Goal: Task Accomplishment & Management: Use online tool/utility

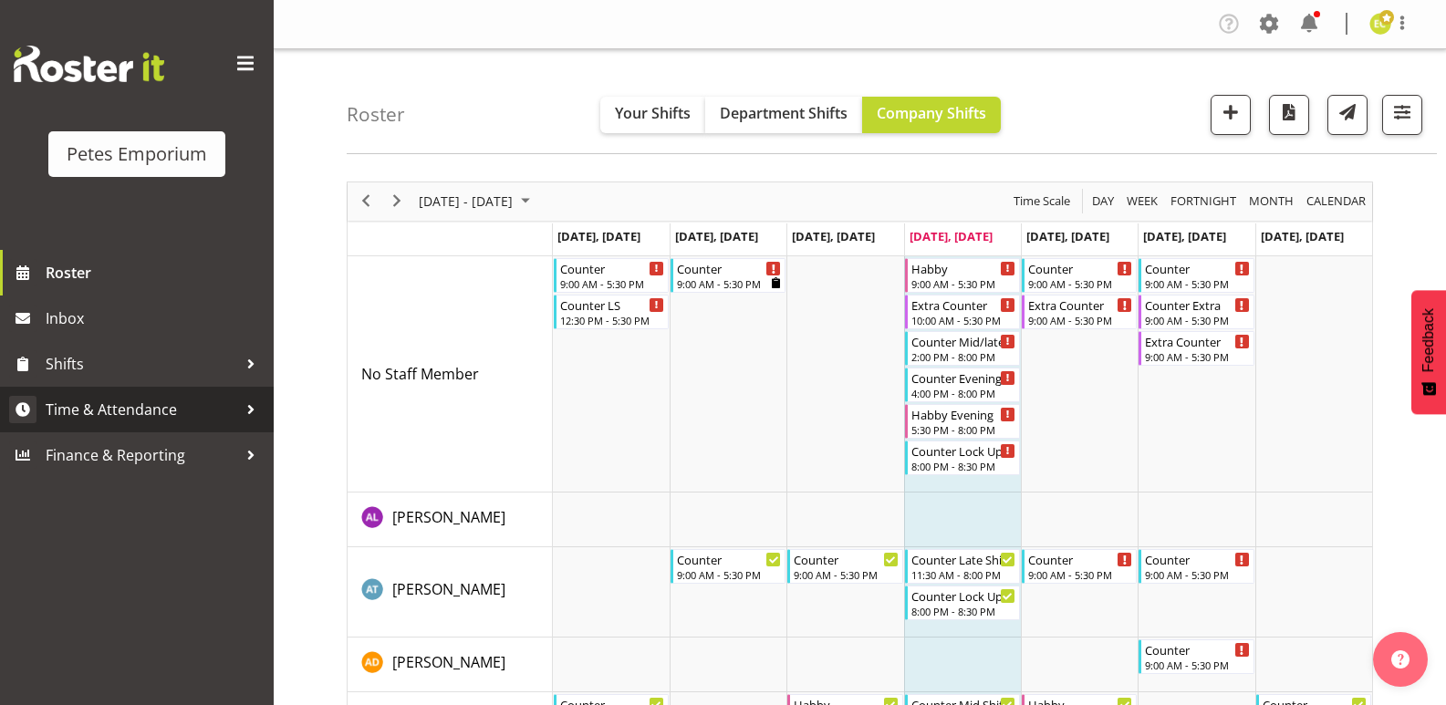
click at [119, 409] on span "Time & Attendance" at bounding box center [142, 409] width 192 height 27
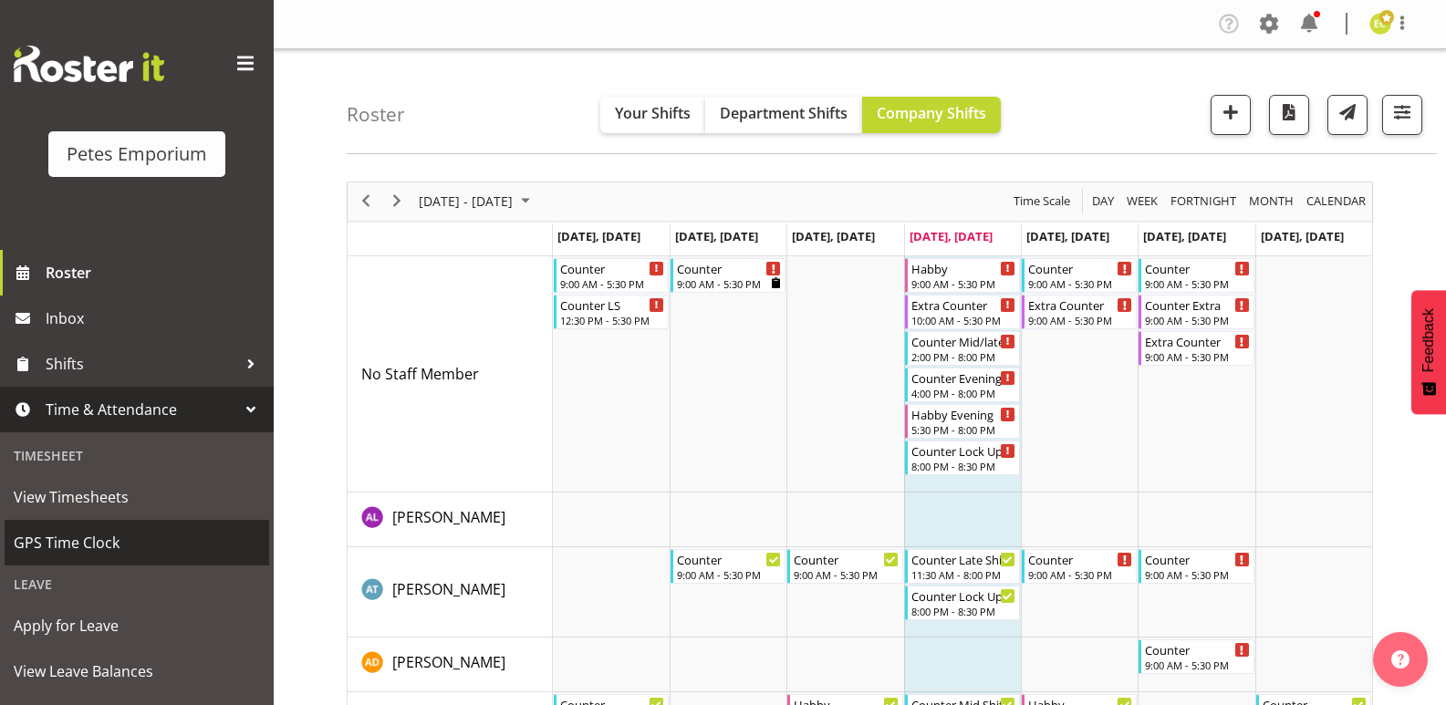
click at [21, 542] on span "GPS Time Clock" at bounding box center [137, 542] width 246 height 27
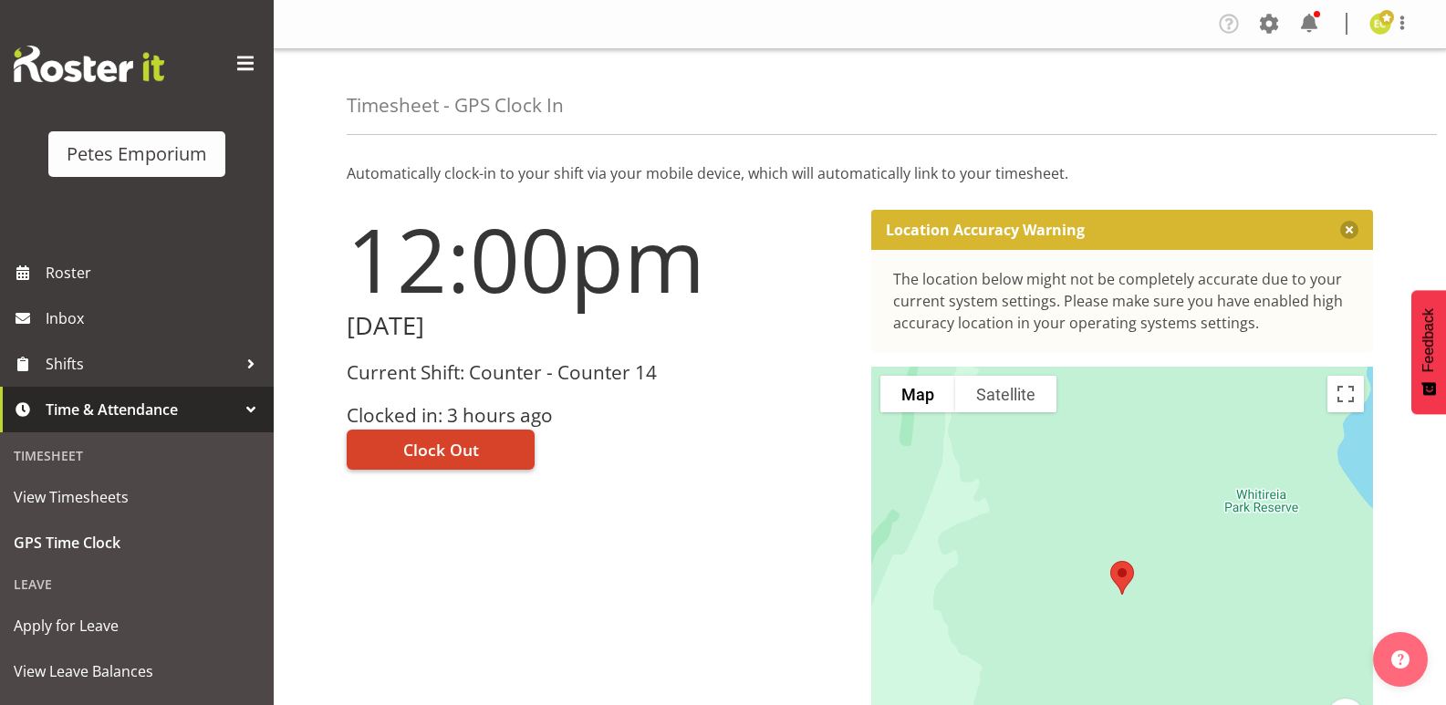
click at [440, 456] on span "Clock Out" at bounding box center [441, 450] width 76 height 24
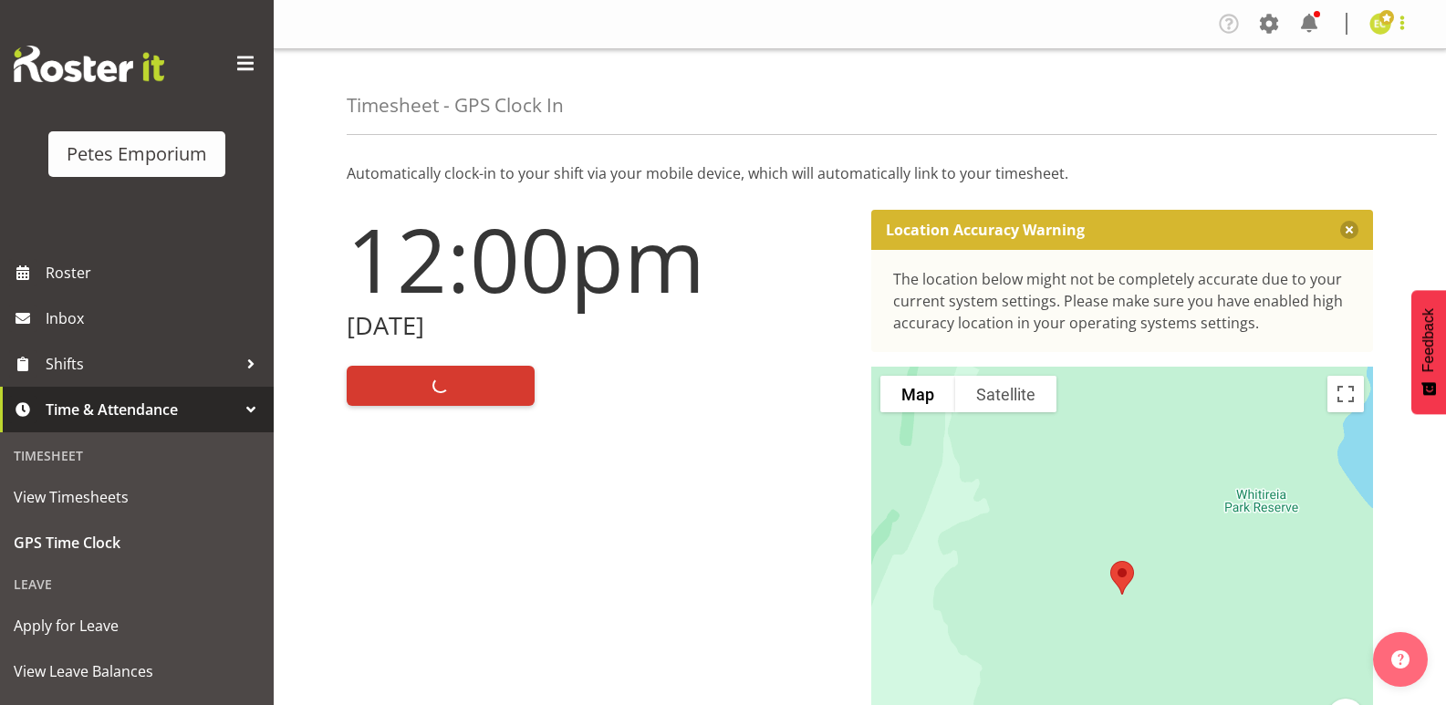
click at [1397, 28] on span at bounding box center [1403, 23] width 22 height 22
click at [1305, 98] on link "Log Out" at bounding box center [1325, 95] width 175 height 33
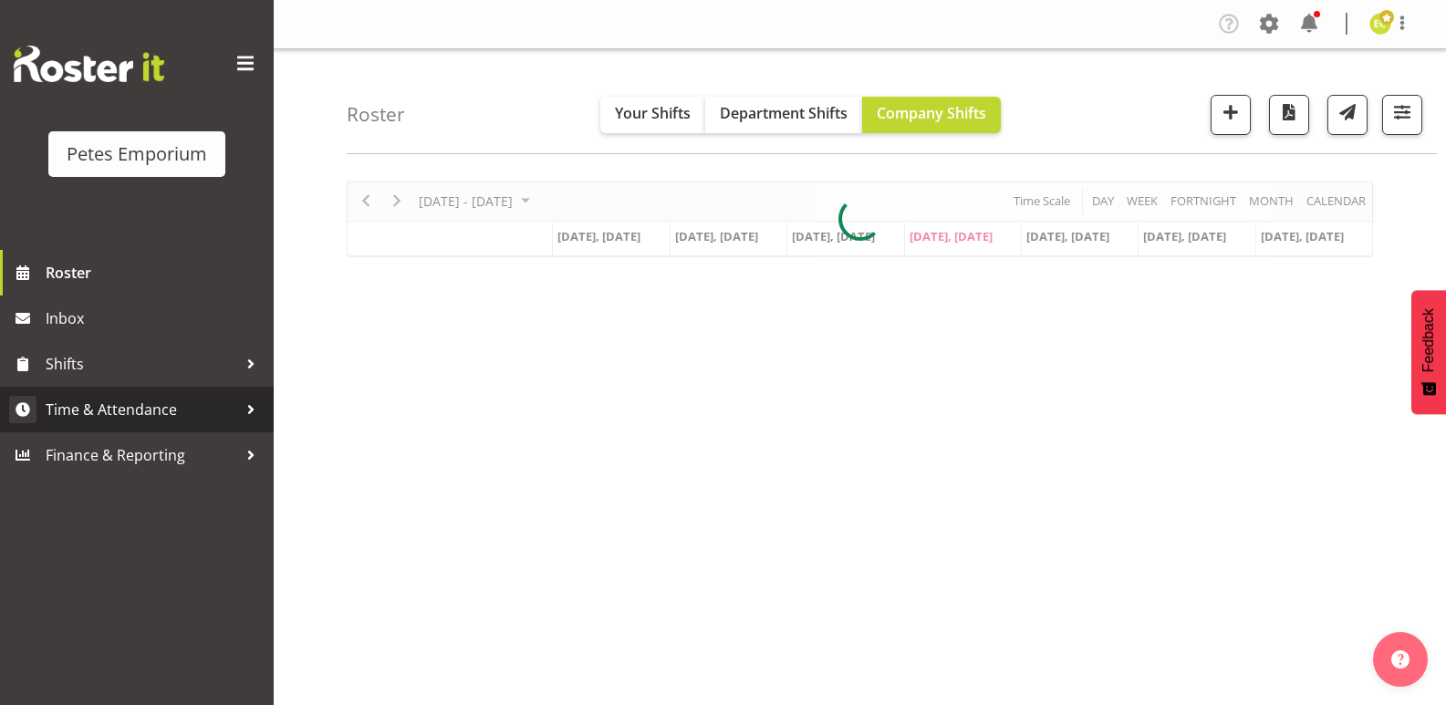
click at [254, 401] on div at bounding box center [250, 409] width 27 height 27
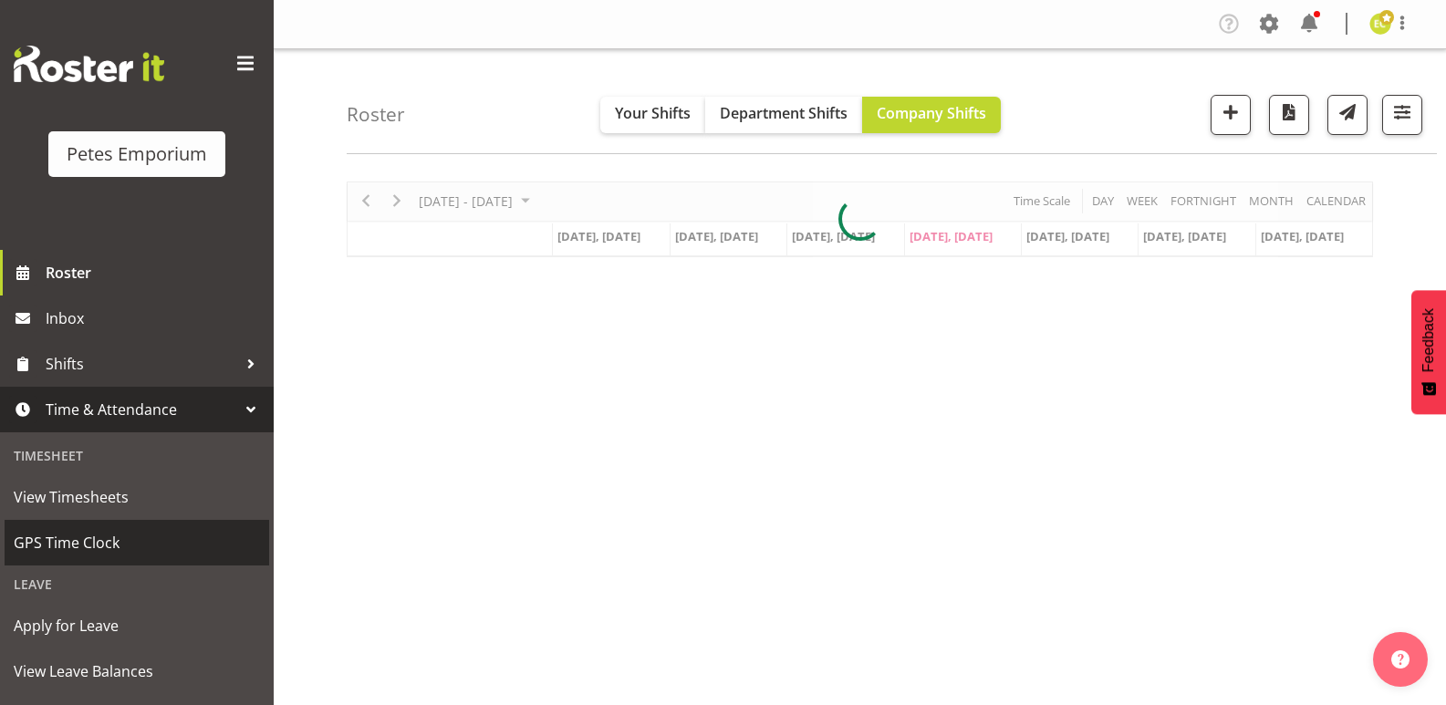
click at [109, 538] on span "GPS Time Clock" at bounding box center [137, 542] width 246 height 27
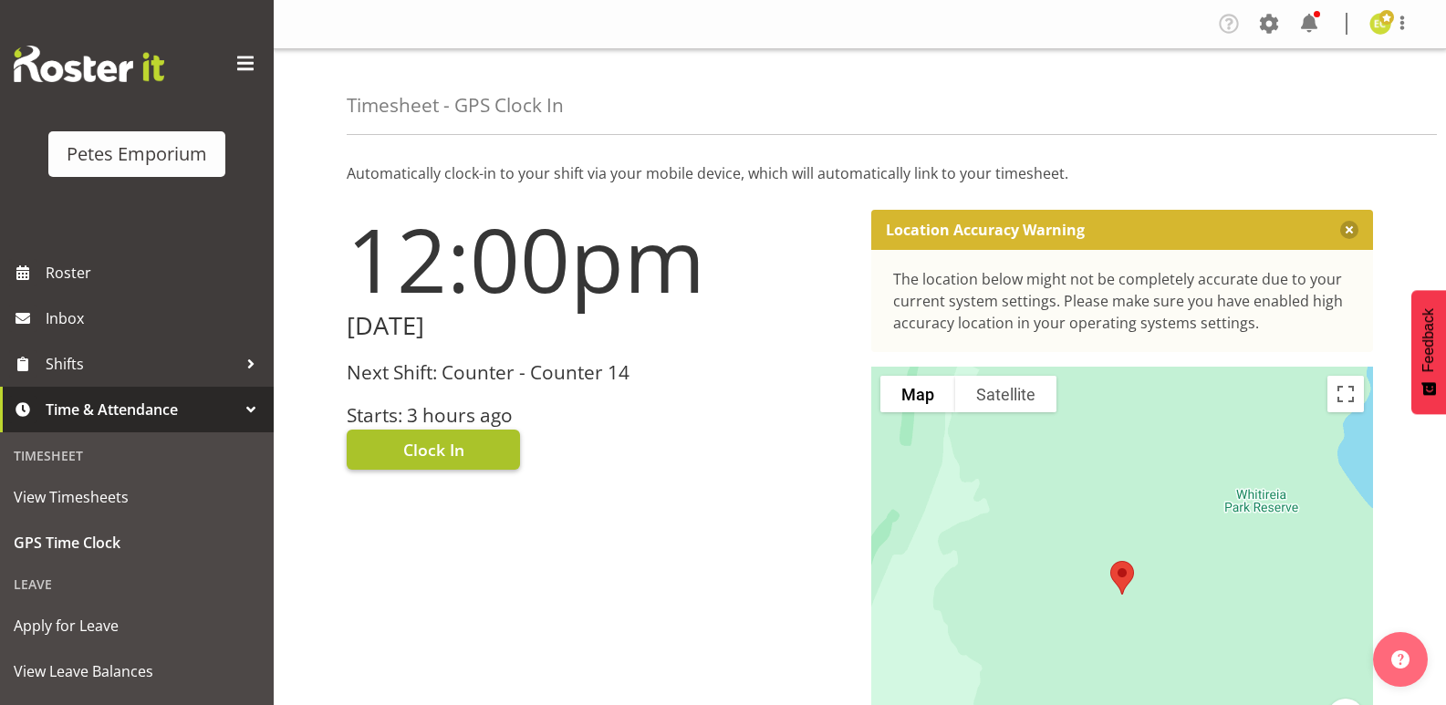
click at [462, 459] on span "Clock In" at bounding box center [433, 450] width 61 height 24
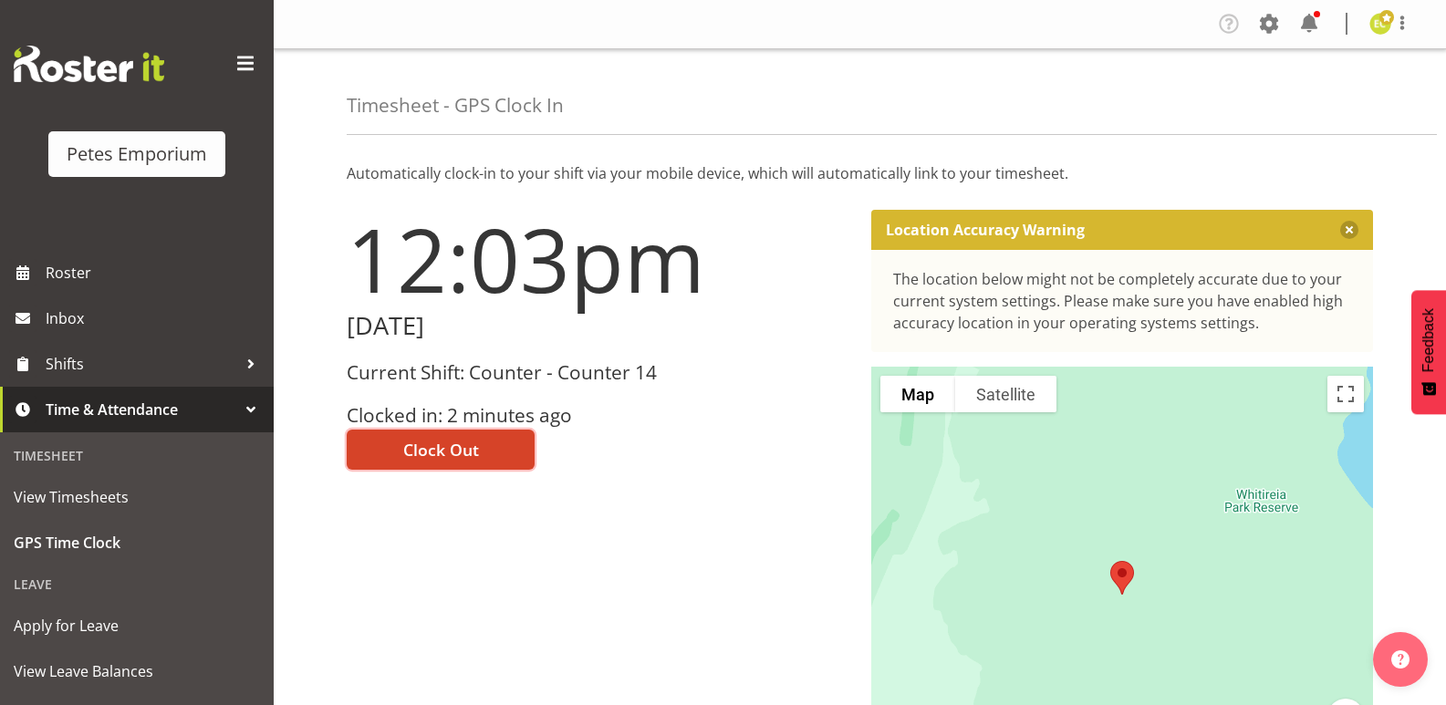
click at [405, 454] on span "Clock Out" at bounding box center [441, 450] width 76 height 24
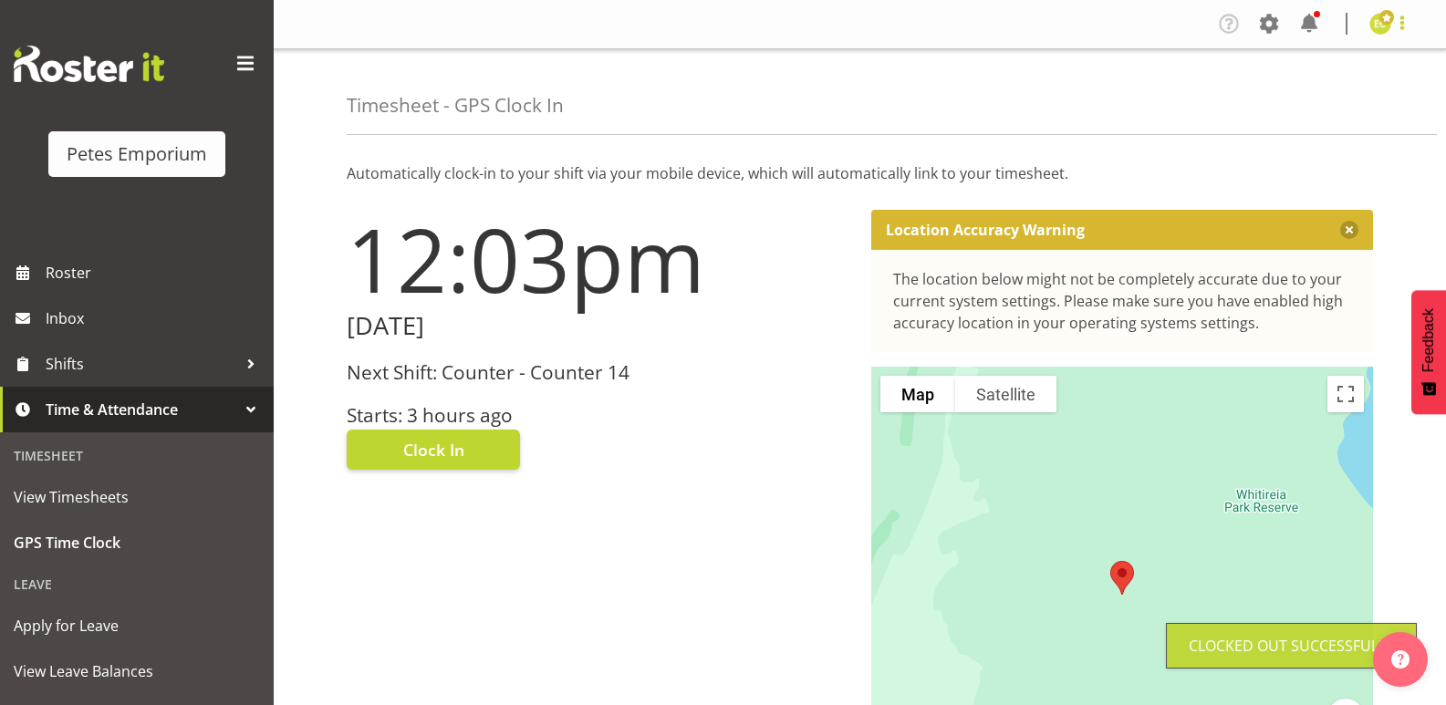
click at [1400, 18] on span at bounding box center [1403, 23] width 22 height 22
click at [1304, 106] on link "Log Out" at bounding box center [1325, 95] width 175 height 33
